Goal: Task Accomplishment & Management: Use online tool/utility

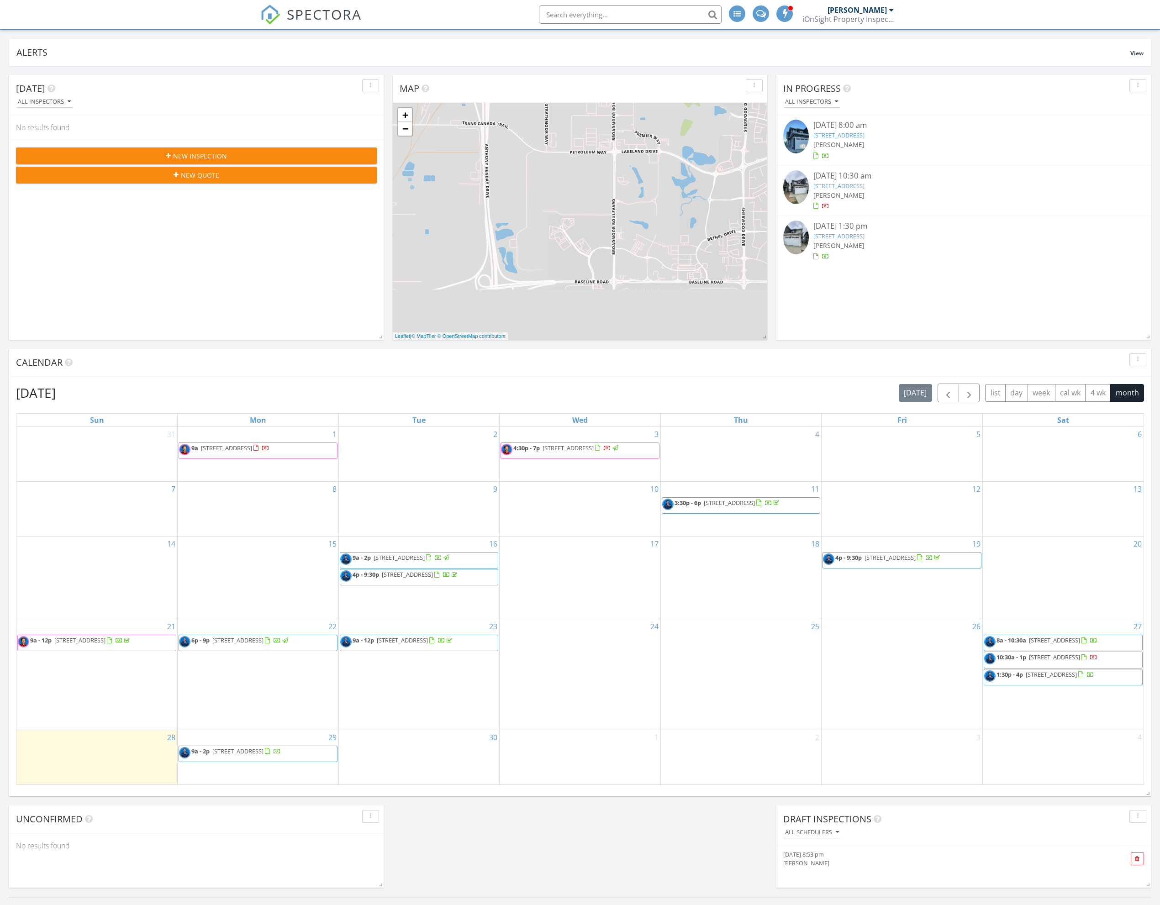
scroll to position [50, 0]
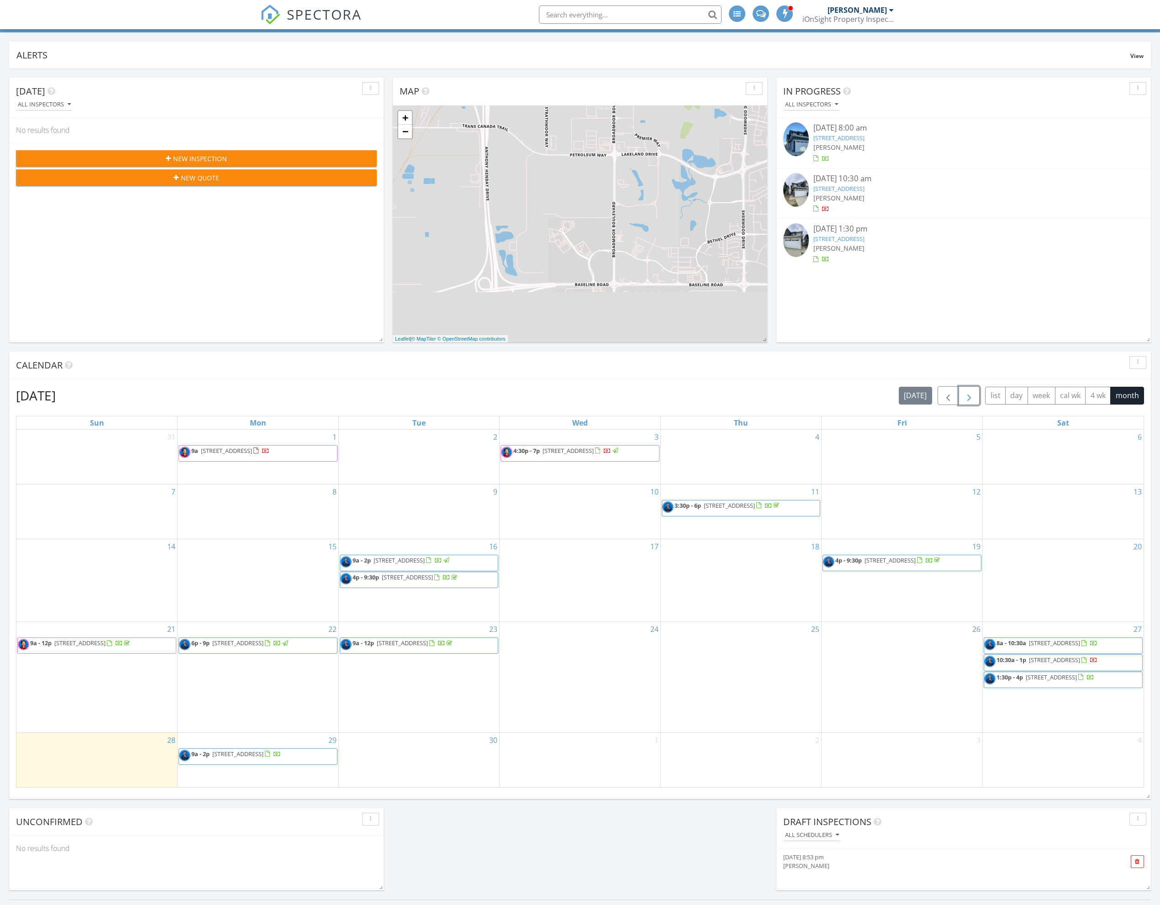
click at [971, 398] on span "button" at bounding box center [969, 396] width 11 height 11
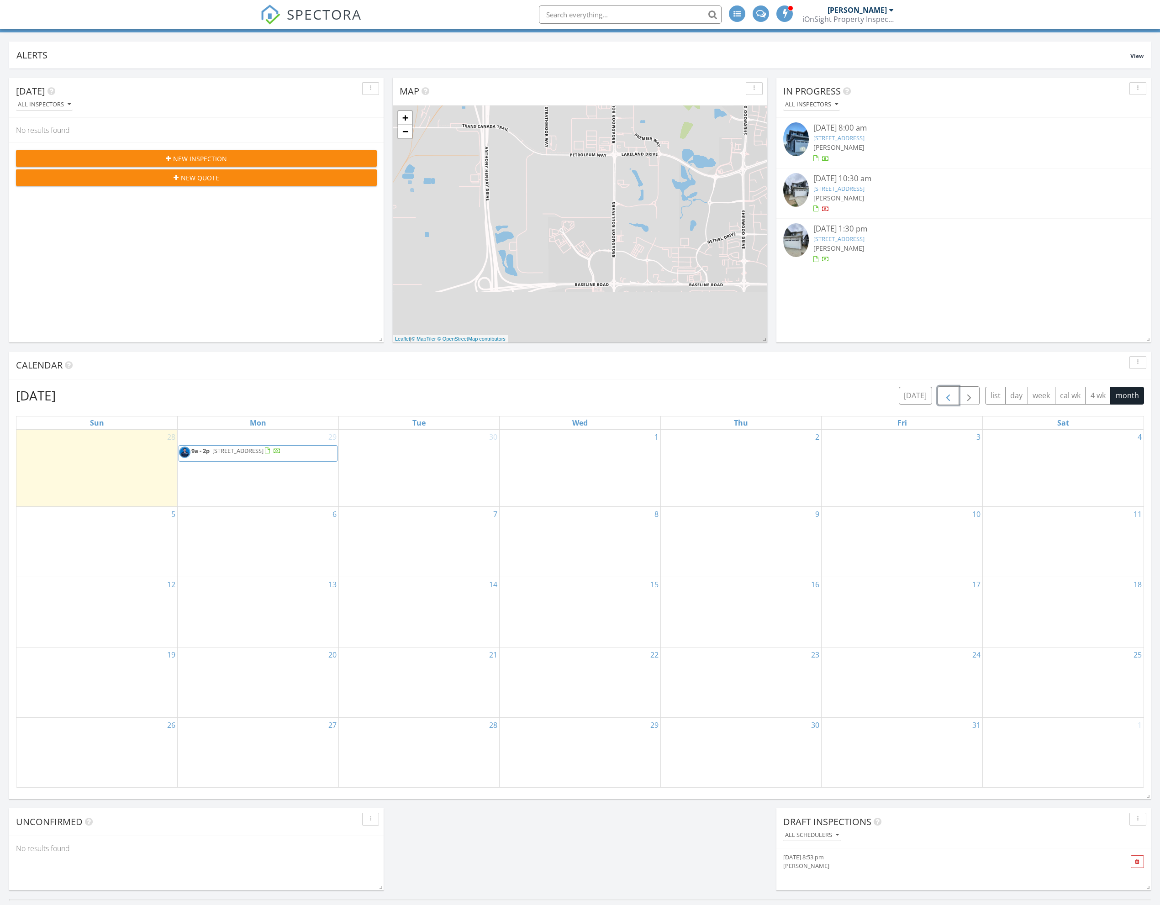
click at [946, 399] on span "button" at bounding box center [948, 396] width 11 height 11
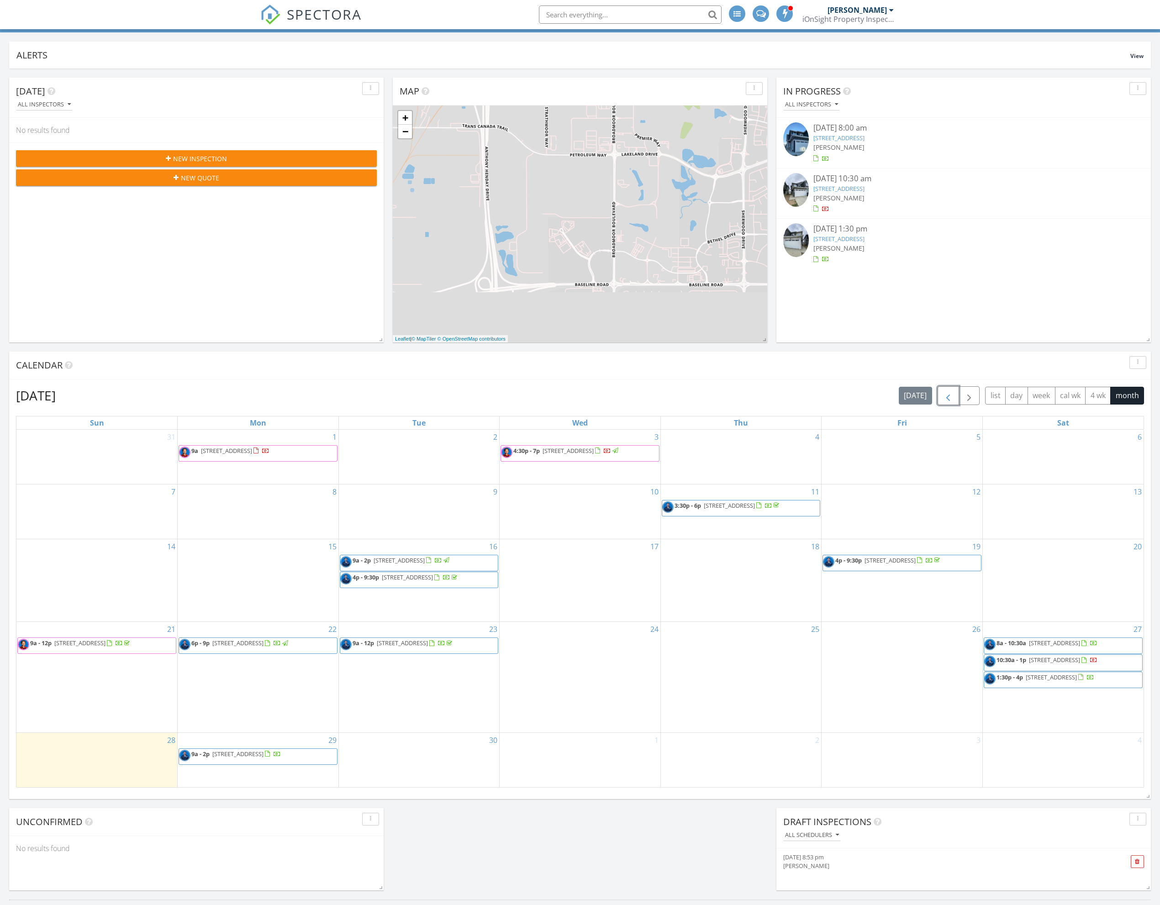
scroll to position [0, 0]
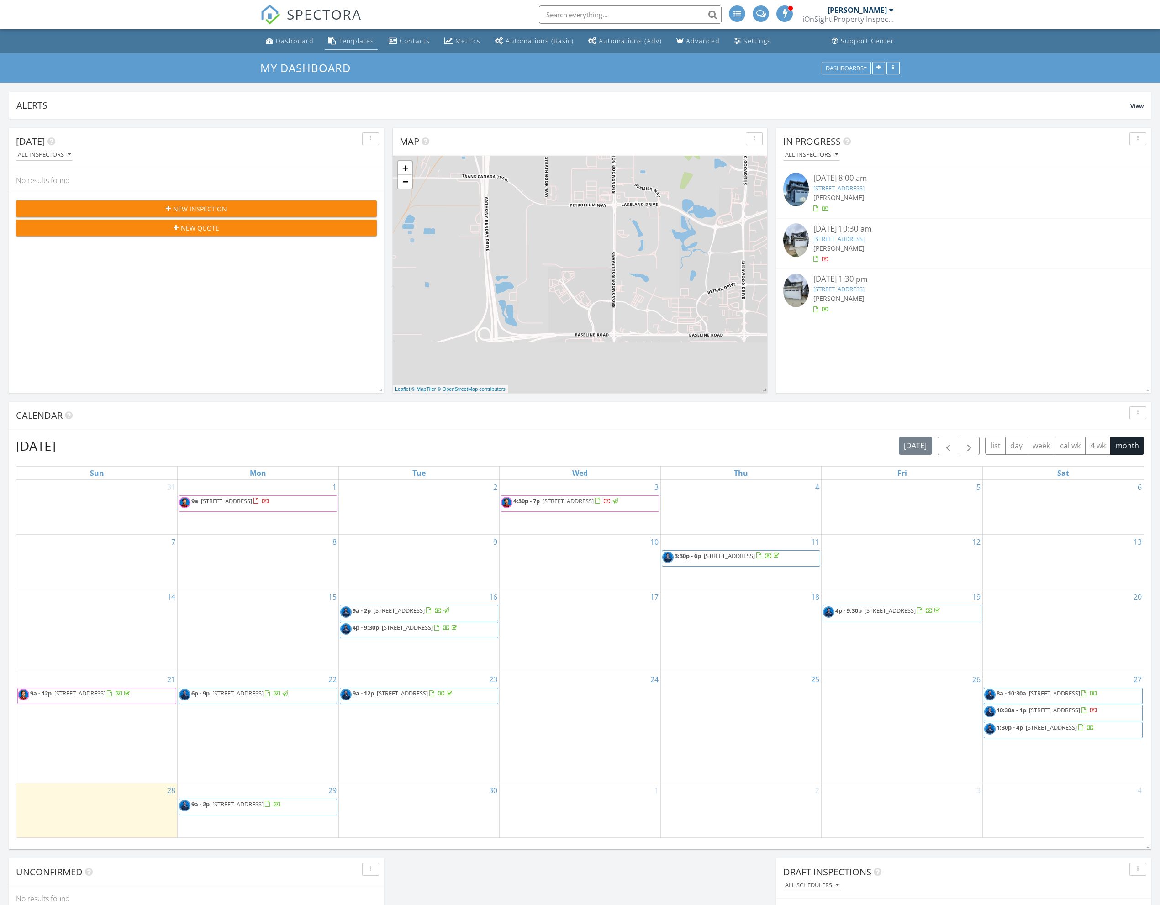
click at [365, 44] on div "Templates" at bounding box center [356, 41] width 36 height 9
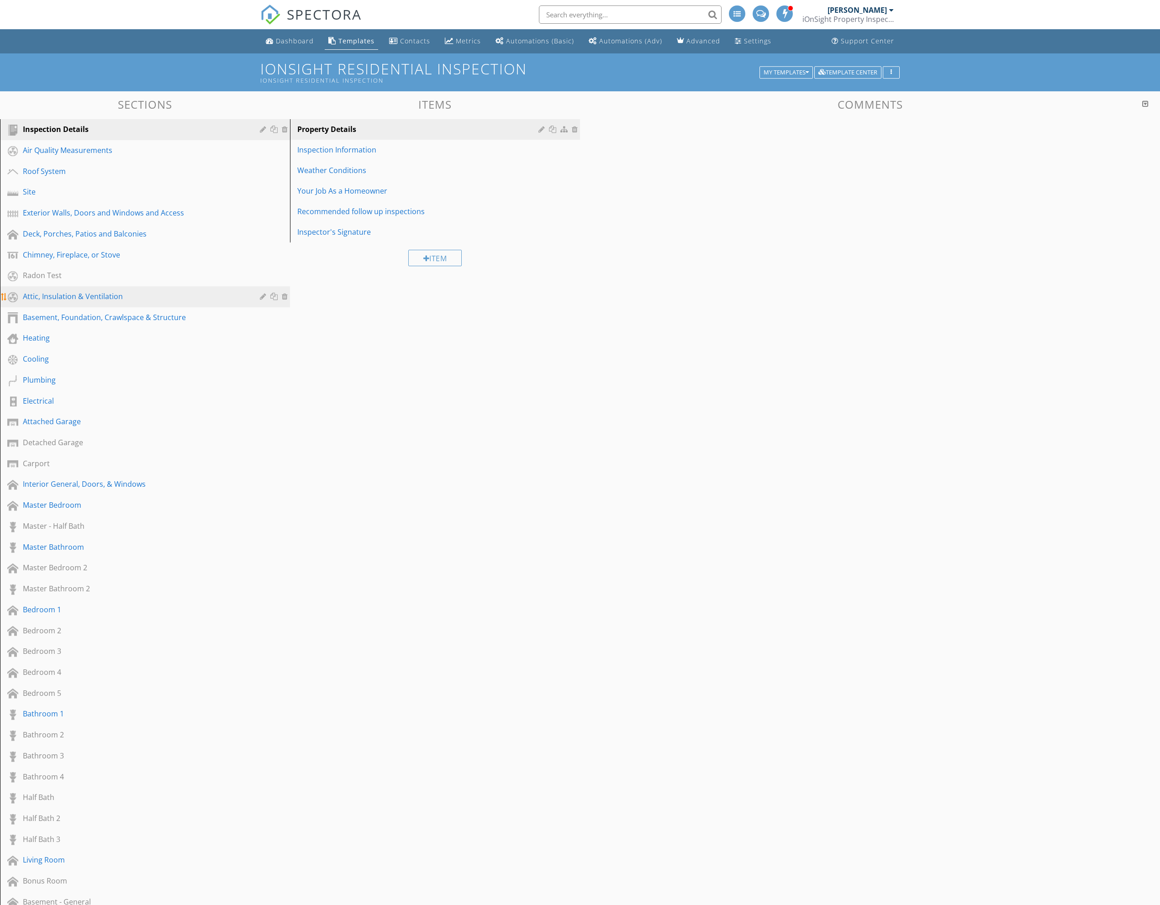
click at [94, 293] on div "Attic, Insulation & Ventilation" at bounding box center [135, 296] width 224 height 11
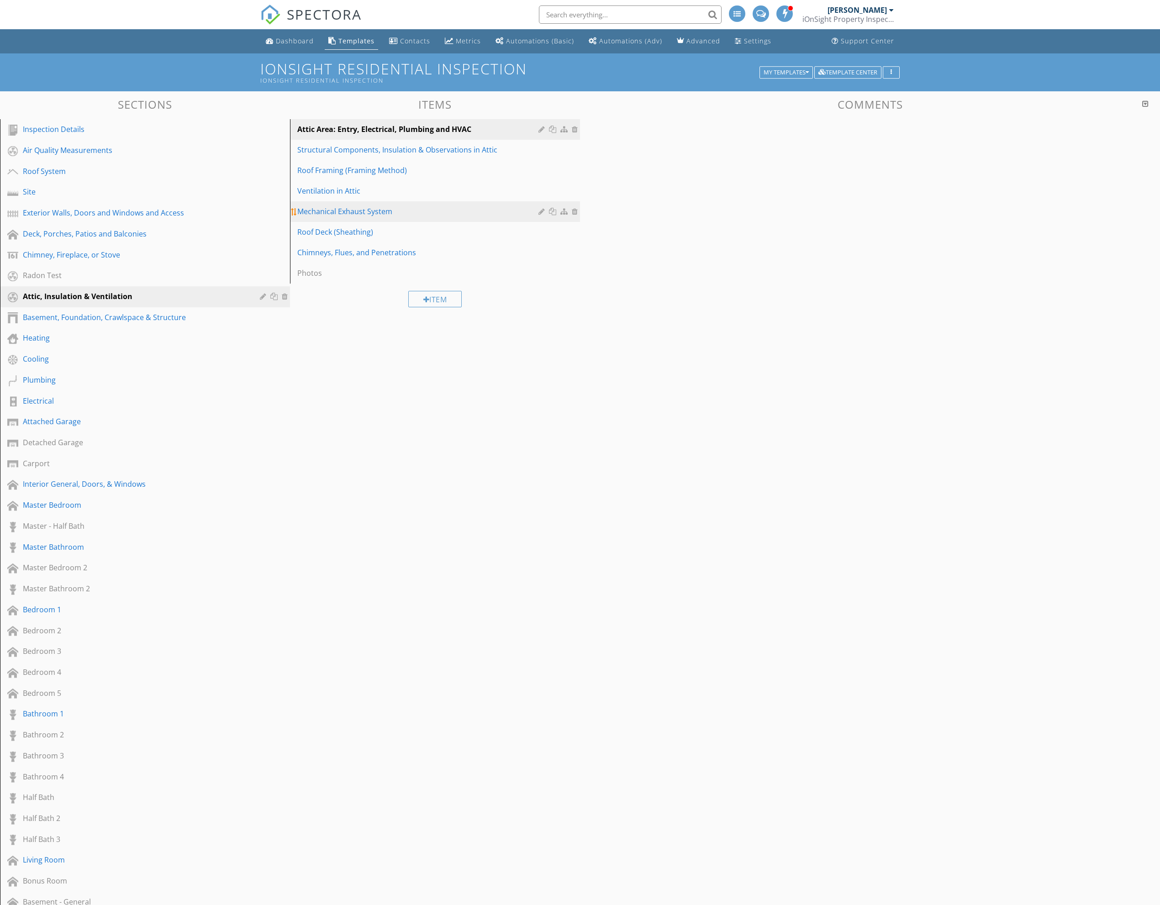
click at [344, 212] on div "Mechanical Exhaust System" at bounding box center [419, 211] width 244 height 11
click at [483, 212] on div "Mechanical Exhaust System" at bounding box center [419, 211] width 244 height 11
click at [444, 233] on div "Roof Deck (Sheathing)" at bounding box center [419, 232] width 244 height 11
click at [364, 216] on div "Mechanical Exhaust System" at bounding box center [419, 211] width 244 height 11
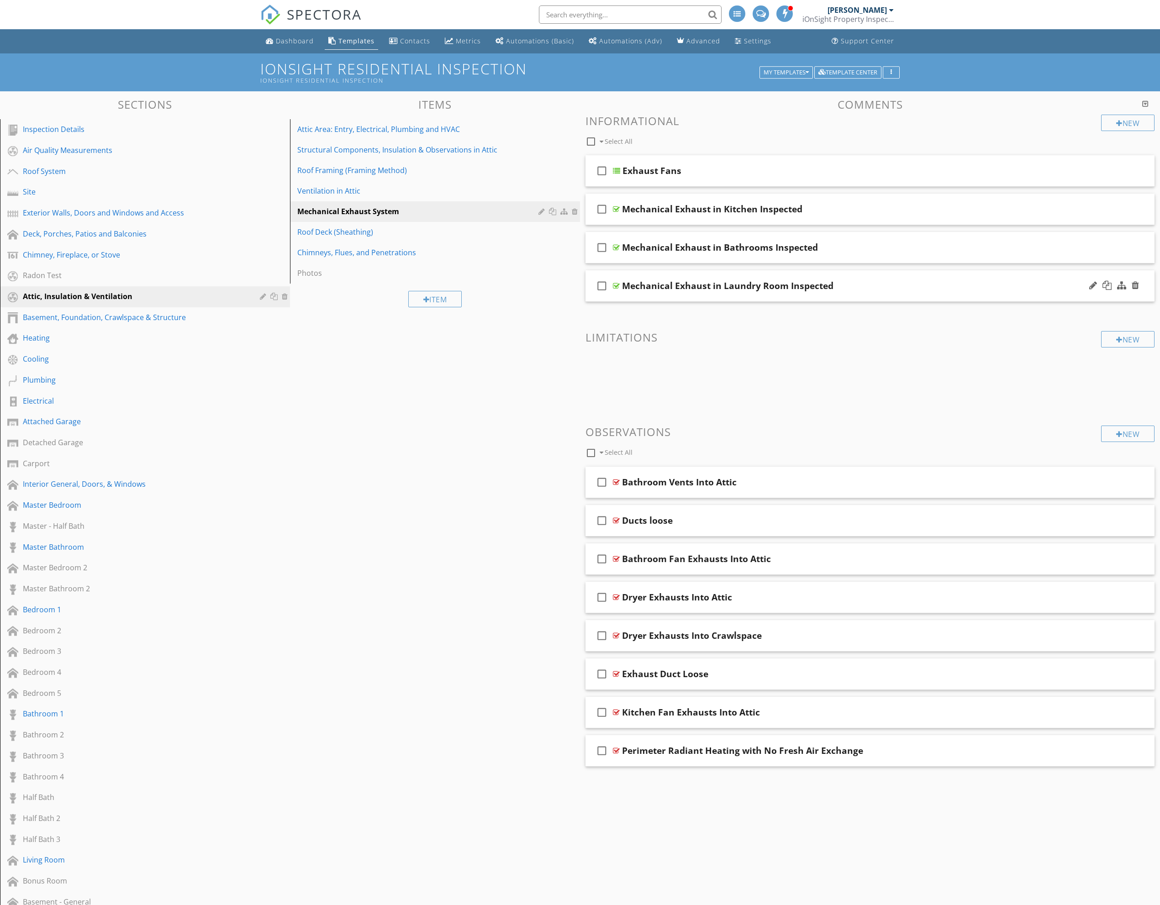
click at [952, 288] on div "Mechanical Exhaust in Laundry Room Inspected" at bounding box center [828, 285] width 413 height 11
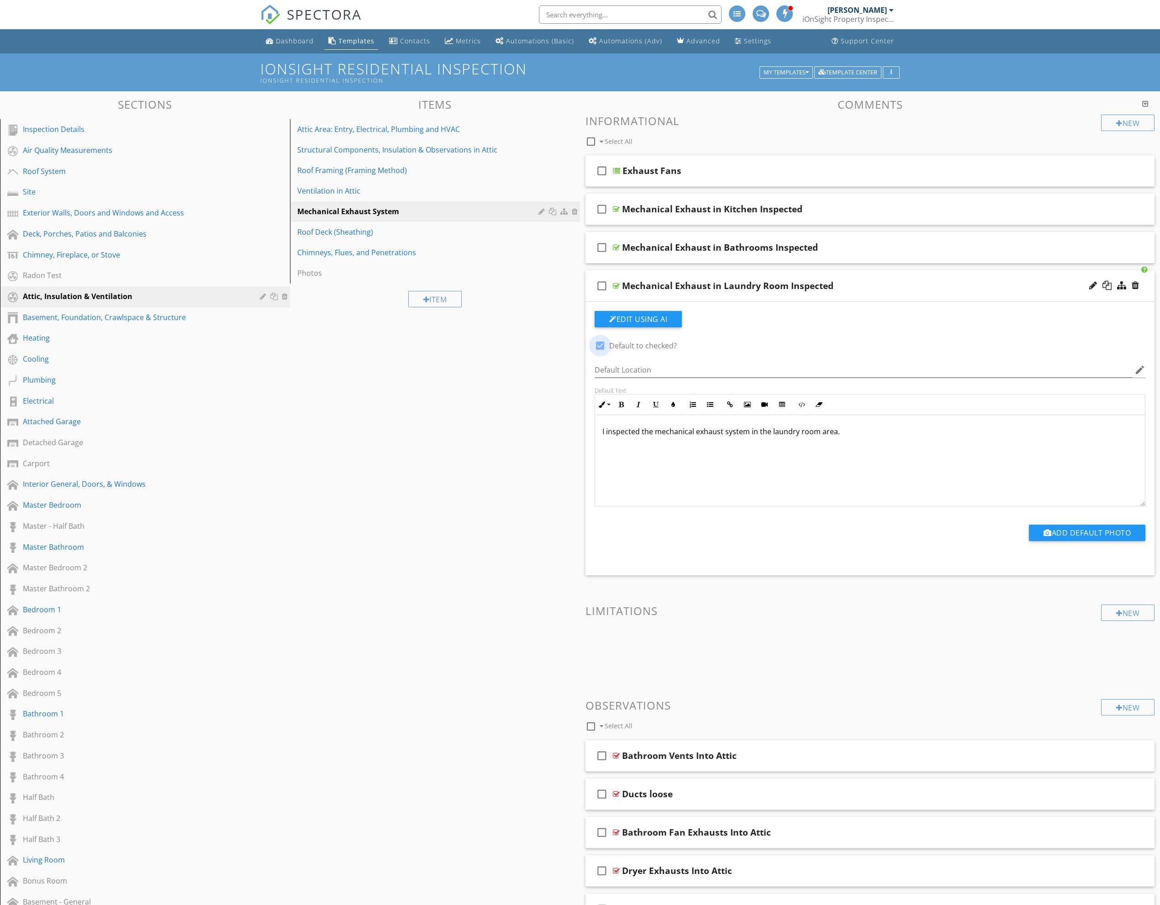
click at [597, 344] on div at bounding box center [600, 346] width 16 height 16
checkbox input "false"
click at [557, 352] on div "Sections Inspection Details Air Quality Measurements Roof System Site Exterior …" at bounding box center [580, 772] width 1160 height 1362
